Goal: Transaction & Acquisition: Download file/media

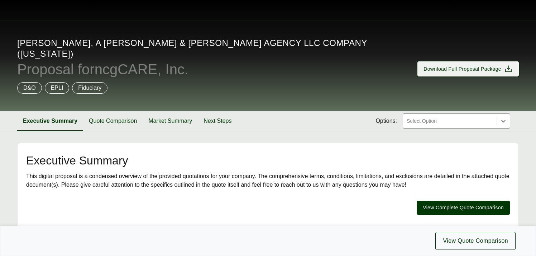
click at [445, 65] on span "Download Full Proposal Package" at bounding box center [463, 69] width 78 height 8
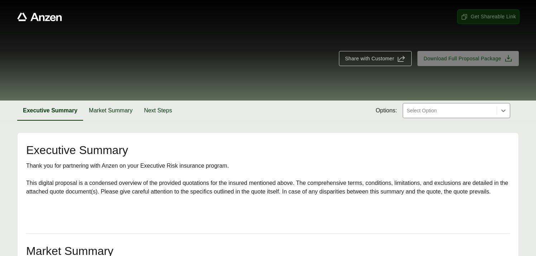
click at [479, 15] on span "Get Shareable Link" at bounding box center [488, 17] width 55 height 8
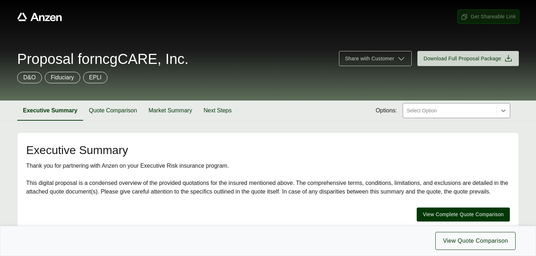
click at [474, 17] on span "Get Shareable Link" at bounding box center [488, 17] width 55 height 8
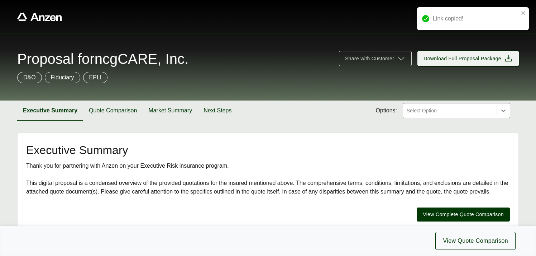
click at [467, 60] on span "Download Full Proposal Package" at bounding box center [463, 59] width 78 height 8
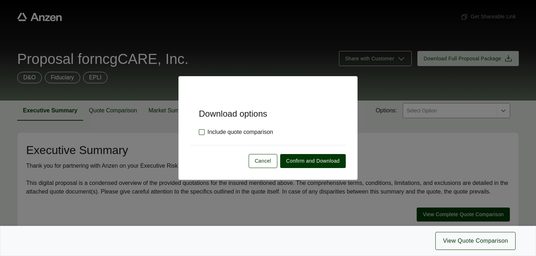
click at [202, 129] on label "Include quote comparison" at bounding box center [236, 132] width 74 height 9
click at [313, 159] on span "Confirm and Download" at bounding box center [313, 161] width 53 height 8
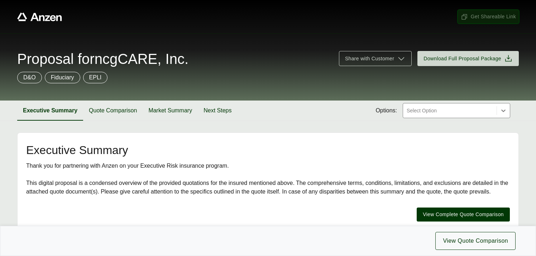
click at [481, 16] on span "Get Shareable Link" at bounding box center [488, 17] width 55 height 8
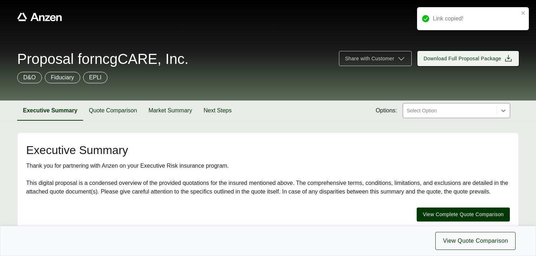
click at [472, 62] on span "Download Full Proposal Package" at bounding box center [468, 58] width 89 height 9
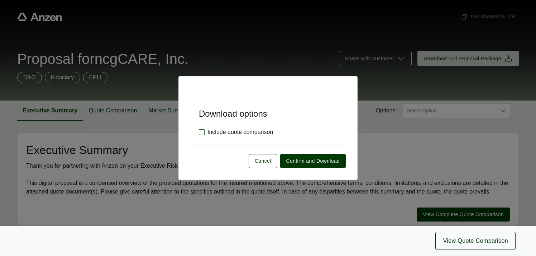
click at [203, 133] on label "Include quote comparison" at bounding box center [236, 132] width 74 height 9
click at [301, 159] on span "Confirm and Download" at bounding box center [313, 161] width 53 height 8
